Goal: Task Accomplishment & Management: Complete application form

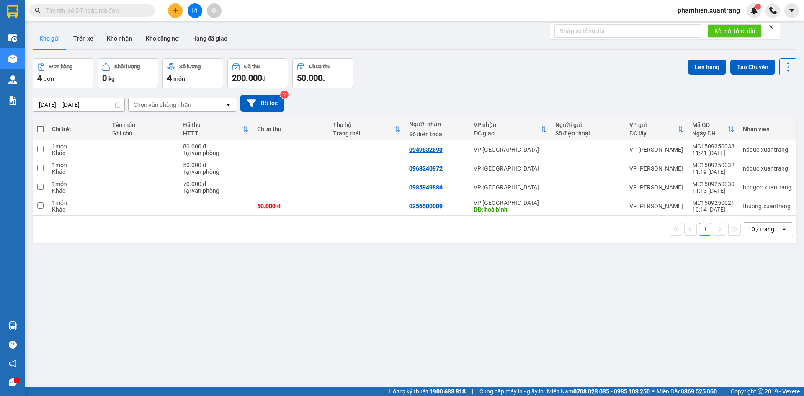
click at [98, 10] on input "text" at bounding box center [95, 10] width 99 height 9
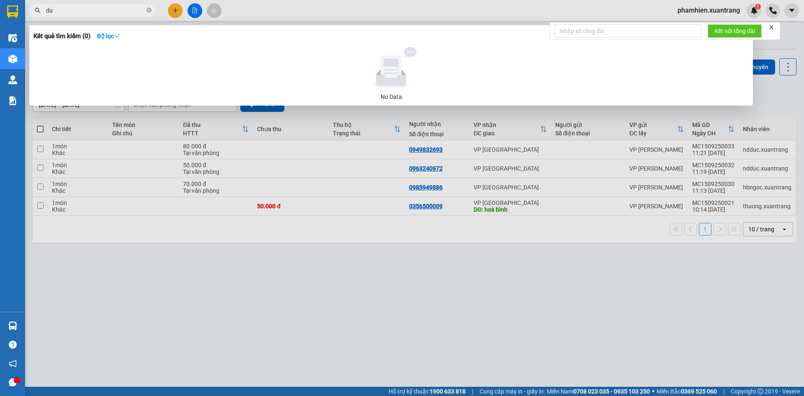
type input "d"
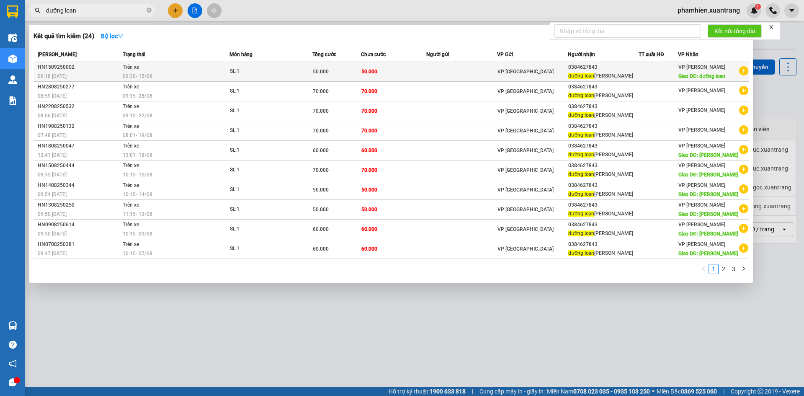
type input "dưỡng loan"
click at [200, 73] on div "06:30 - 15/09" at bounding box center [176, 76] width 106 height 9
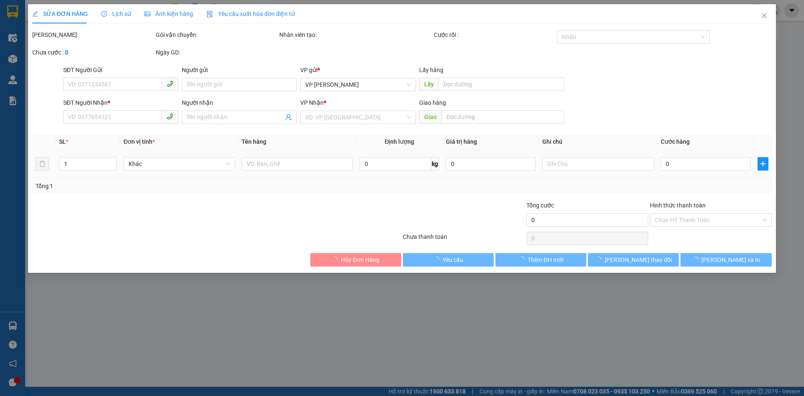
type input "0384627843"
type input "dưỡng loan vân hồ"
type input "dưỡng loan"
type input "50.000"
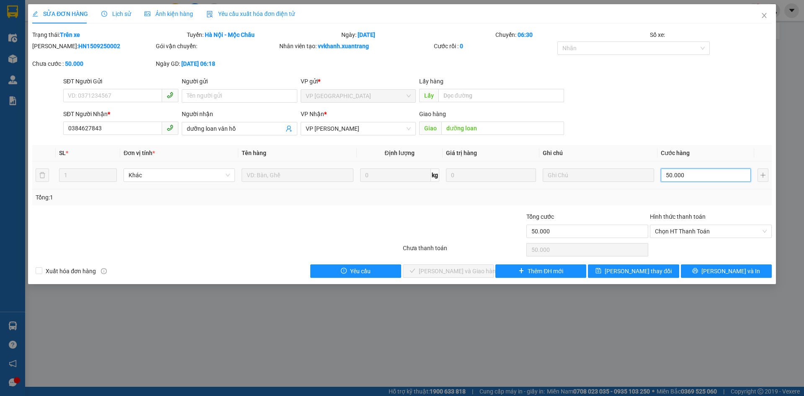
click at [711, 177] on input "50.000" at bounding box center [706, 174] width 90 height 13
type input "7"
type input "71"
type input "710"
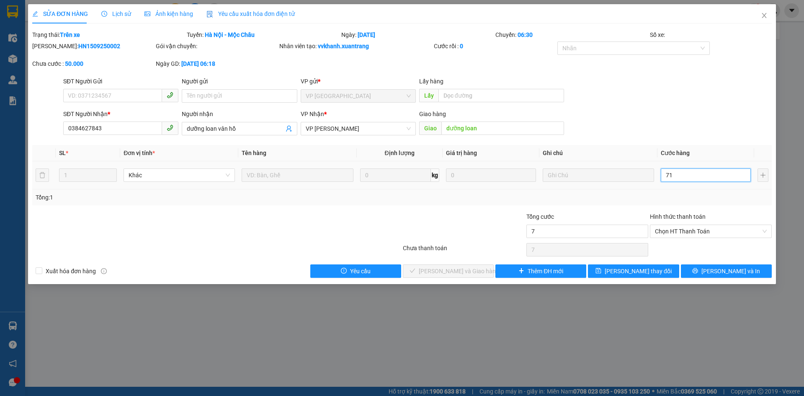
type input "710"
type input "71"
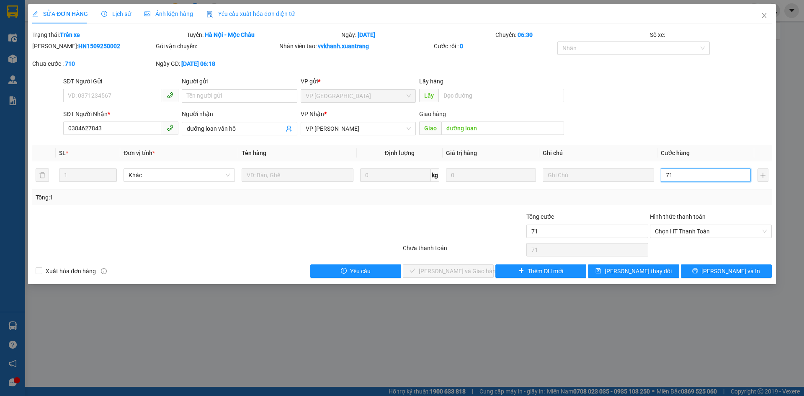
type input "7"
type input "70"
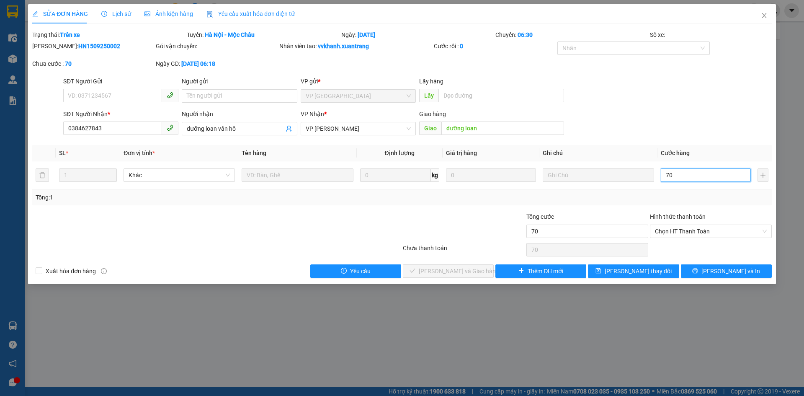
type input "70"
type input "70.000"
click at [698, 121] on div "SĐT Người Nhận * 0384627843 Người nhận dưỡng loan vân hồ VP Nhận * VP MỘC CHÂU …" at bounding box center [418, 123] width 712 height 29
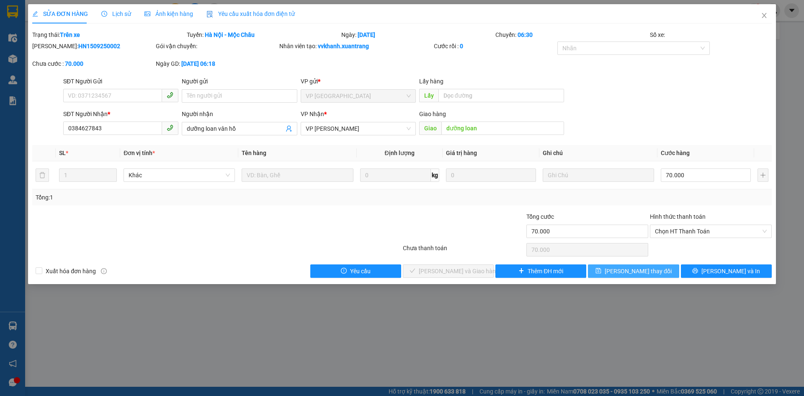
click at [639, 270] on span "Lưu thay đổi" at bounding box center [638, 270] width 67 height 9
